Goal: Task Accomplishment & Management: Use online tool/utility

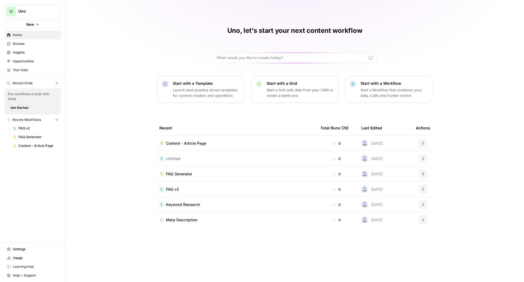
click at [25, 73] on link "Your Data" at bounding box center [32, 70] width 57 height 9
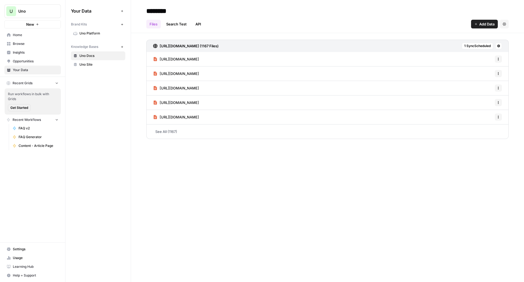
click at [122, 24] on icon "button" at bounding box center [122, 24] width 3 height 3
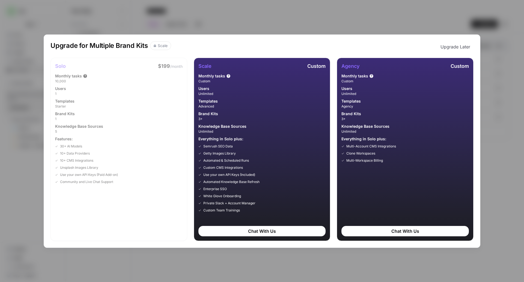
click at [465, 46] on button "Upgrade Later" at bounding box center [455, 46] width 36 height 11
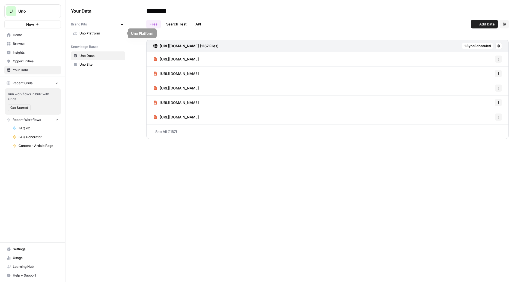
click at [123, 23] on icon "button" at bounding box center [122, 24] width 3 height 3
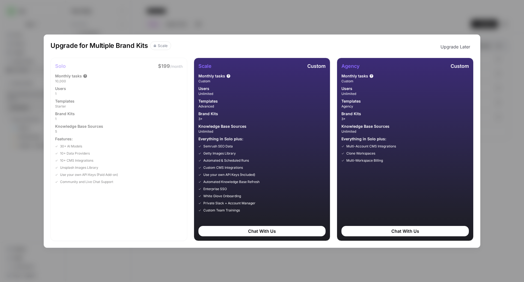
click at [502, 67] on div "Upgrade for Multiple Brand Kits Scale Upgrade Later Solo $199 /month Monthly ta…" at bounding box center [262, 141] width 524 height 282
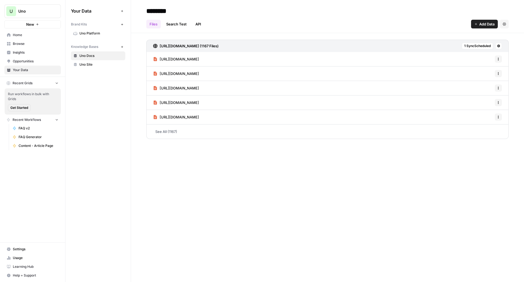
click at [29, 142] on link "Content - Article Page" at bounding box center [35, 145] width 51 height 9
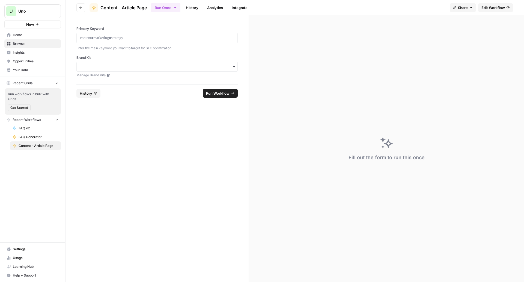
click at [487, 9] on span "Edit Workflow" at bounding box center [493, 7] width 23 height 5
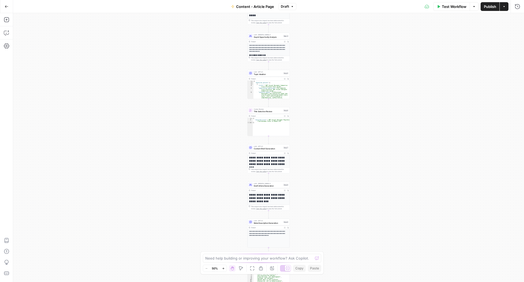
click at [8, 8] on icon "button" at bounding box center [7, 7] width 4 height 4
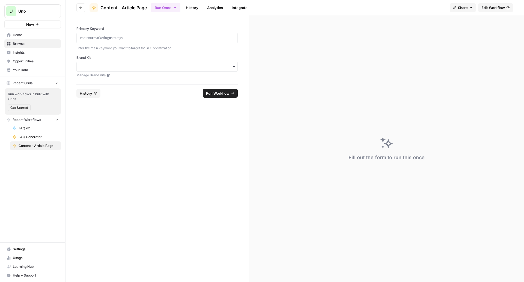
click at [13, 9] on div "U" at bounding box center [11, 11] width 10 height 10
click at [34, 60] on span "Log Out" at bounding box center [51, 61] width 75 height 5
